Goal: Transaction & Acquisition: Register for event/course

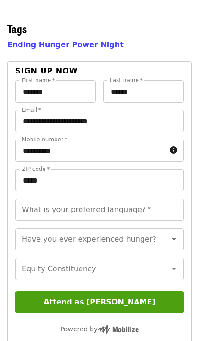
scroll to position [720, 0]
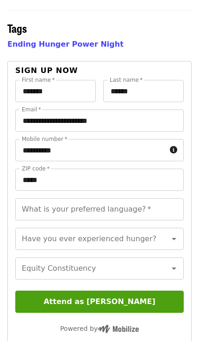
click at [106, 290] on button "Attend as [PERSON_NAME]" at bounding box center [99, 301] width 168 height 22
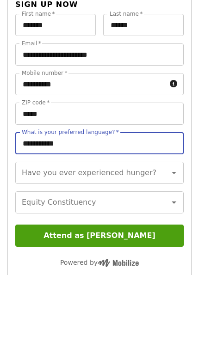
type input "**********"
click at [109, 290] on button "Attend as [PERSON_NAME]" at bounding box center [99, 301] width 168 height 22
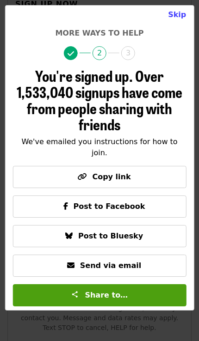
click at [109, 182] on span "Copy link" at bounding box center [99, 176] width 157 height 11
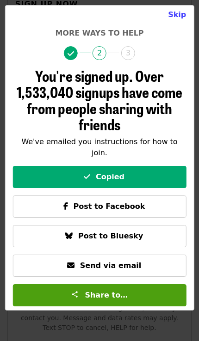
scroll to position [839, 0]
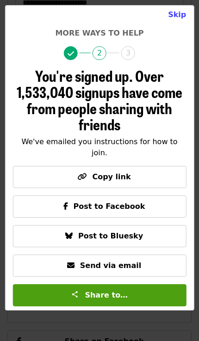
click at [176, 13] on button "Skip" at bounding box center [176, 15] width 33 height 18
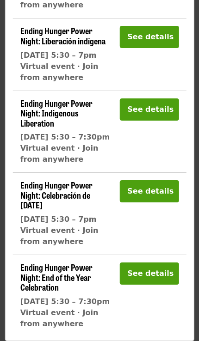
scroll to position [227, 0]
click at [145, 26] on button "See details" at bounding box center [148, 37] width 59 height 22
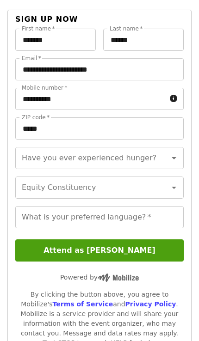
scroll to position [817, 0]
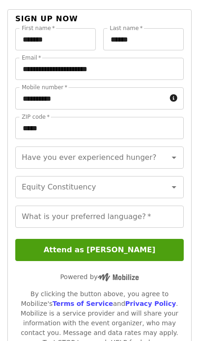
click at [117, 239] on button "Attend as [PERSON_NAME]" at bounding box center [99, 250] width 168 height 22
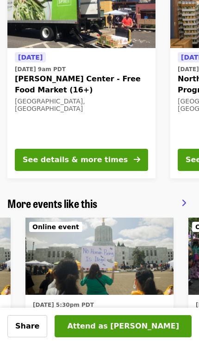
scroll to position [0, 145]
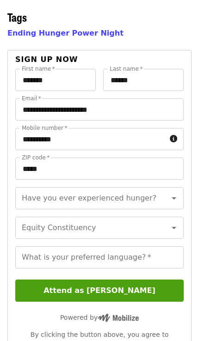
click at [152, 246] on input "What is your preferred language?   *" at bounding box center [99, 257] width 168 height 22
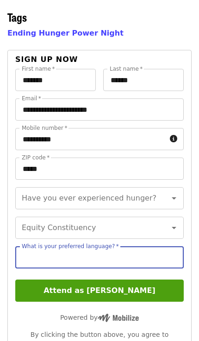
scroll to position [776, 0]
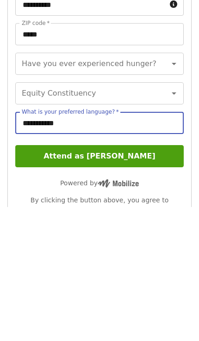
type input "**********"
click at [110, 279] on button "Attend as [PERSON_NAME]" at bounding box center [99, 290] width 168 height 22
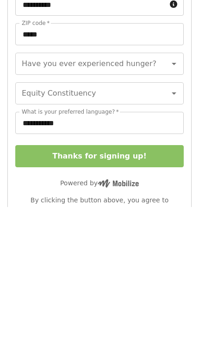
scroll to position [910, 0]
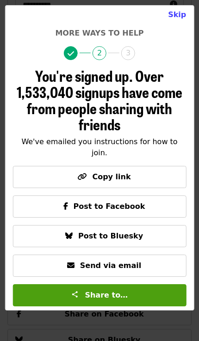
click at [93, 270] on span "Send via email" at bounding box center [110, 265] width 61 height 9
